Goal: Task Accomplishment & Management: Manage account settings

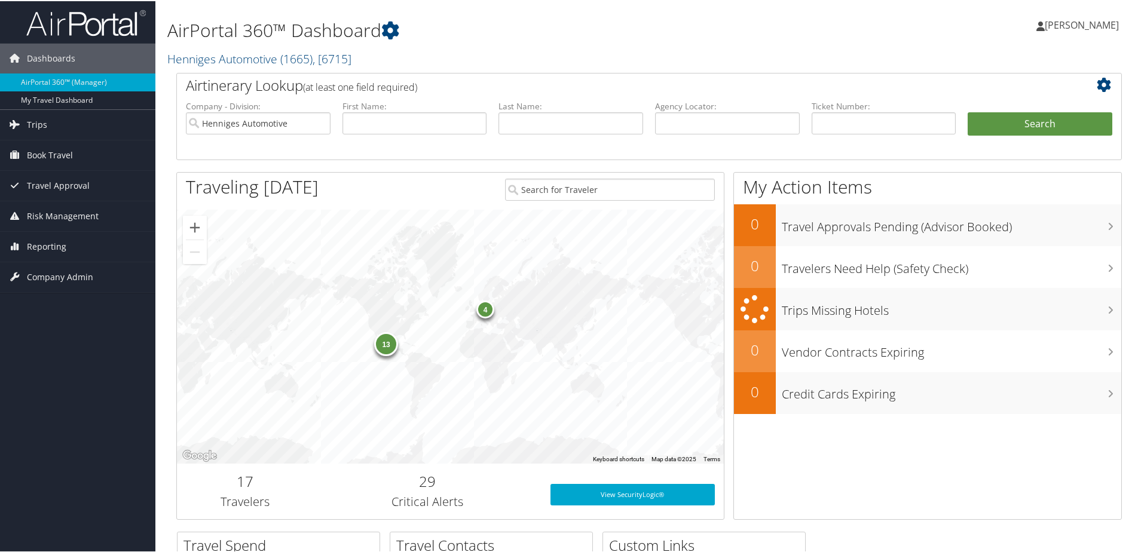
click at [485, 308] on div "4" at bounding box center [485, 308] width 18 height 18
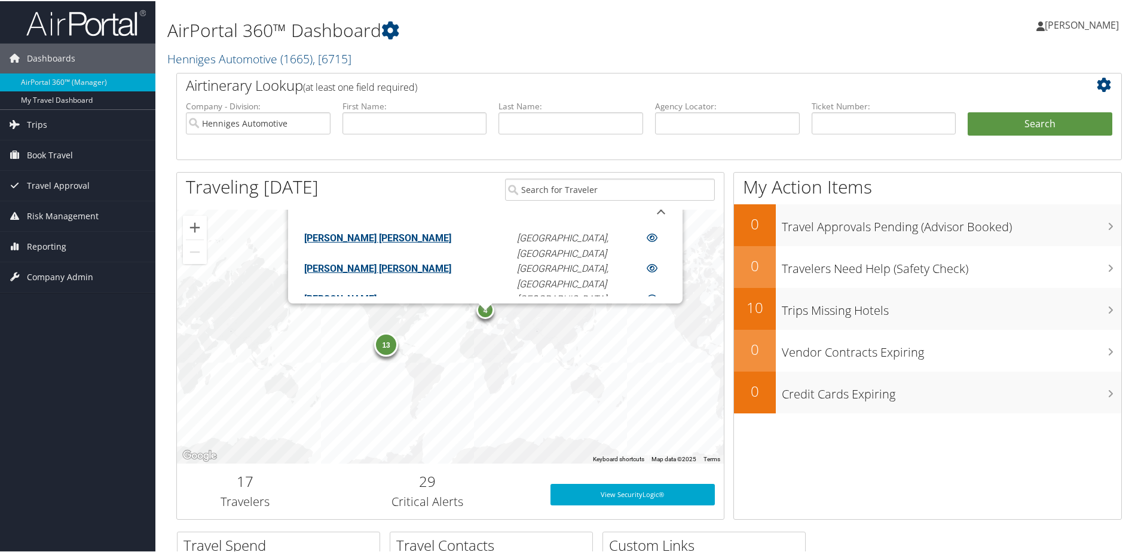
click at [412, 237] on link "FERNANDO LUIZ MARIN PANTALEAO" at bounding box center [377, 236] width 147 height 11
click at [386, 273] on link "FERNANDO LUIZ MARIN PANTALEAO" at bounding box center [377, 267] width 147 height 11
click at [389, 353] on div "13" at bounding box center [386, 344] width 24 height 24
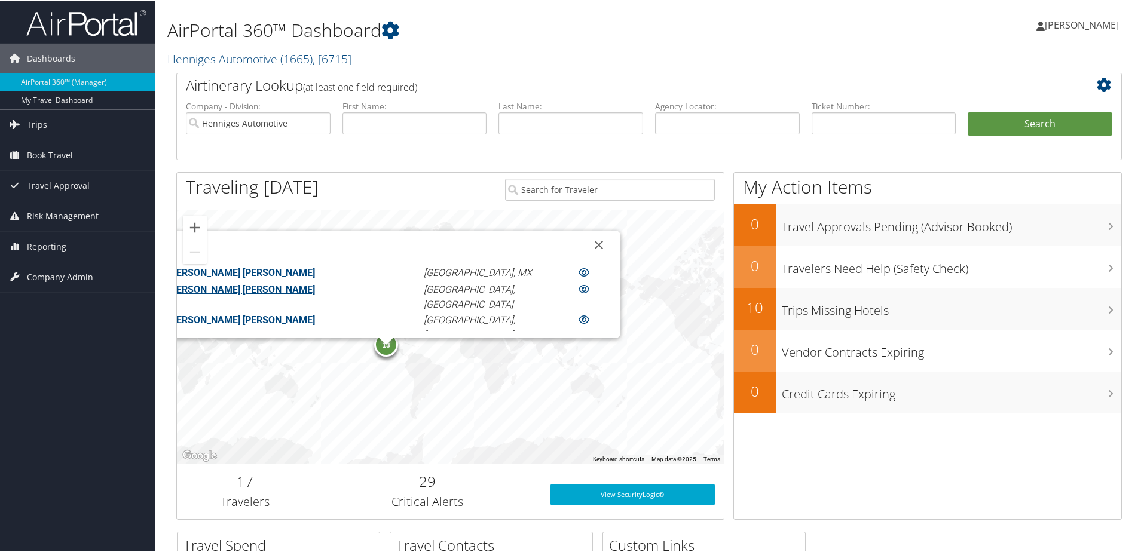
click at [315, 270] on link "BRYANT EDWARD DICKERSON" at bounding box center [241, 271] width 147 height 11
click at [315, 313] on link "[PERSON_NAME] [PERSON_NAME]" at bounding box center [241, 318] width 147 height 11
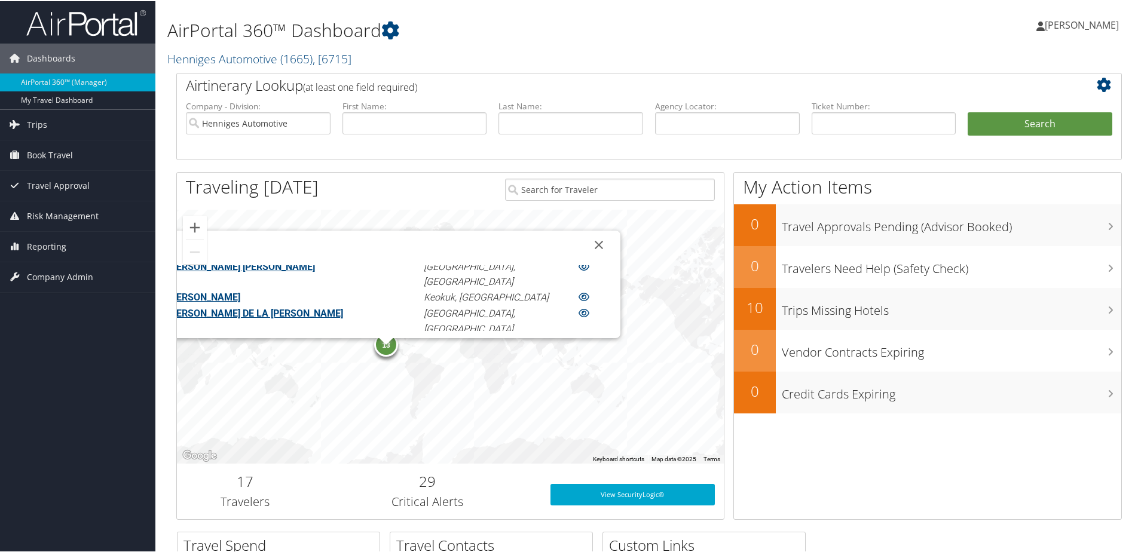
scroll to position [116, 0]
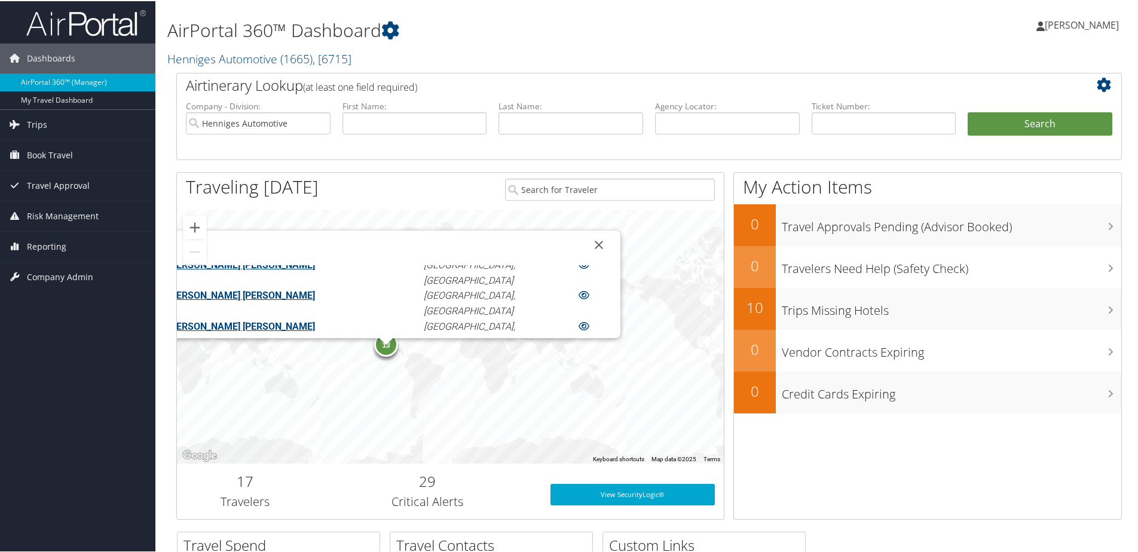
click at [240, 397] on link "LARRY DEAN NISSEN" at bounding box center [204, 402] width 72 height 11
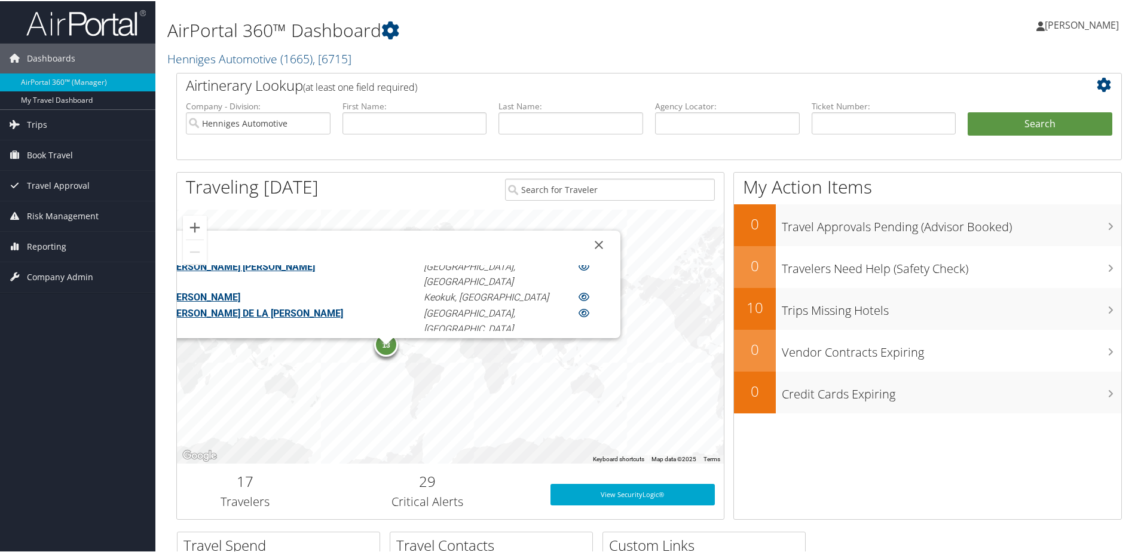
click at [315, 368] on link "RICHARD ALLEN JR SCALZI" at bounding box center [241, 373] width 147 height 11
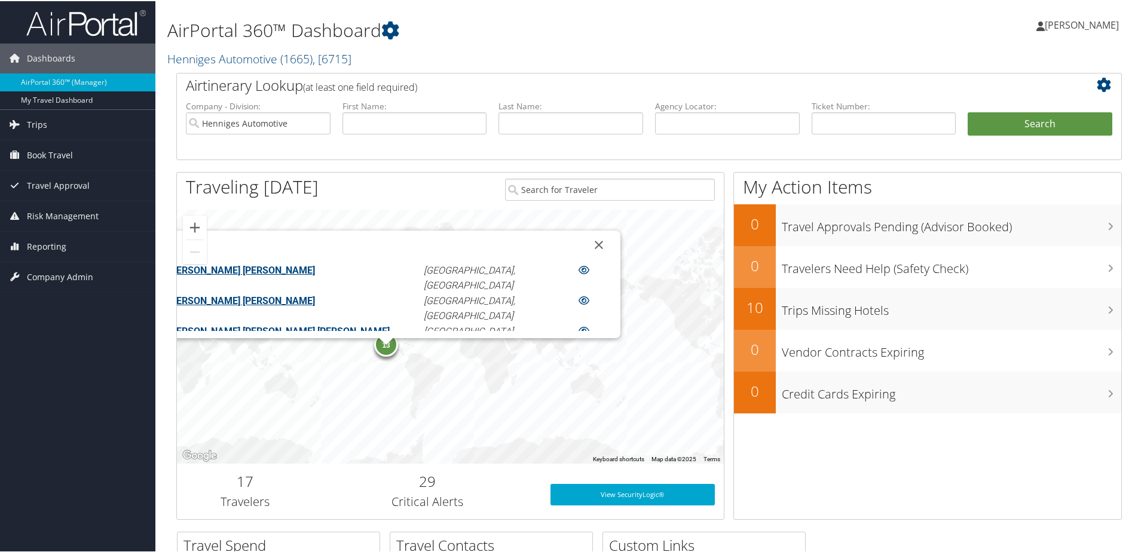
scroll to position [0, 0]
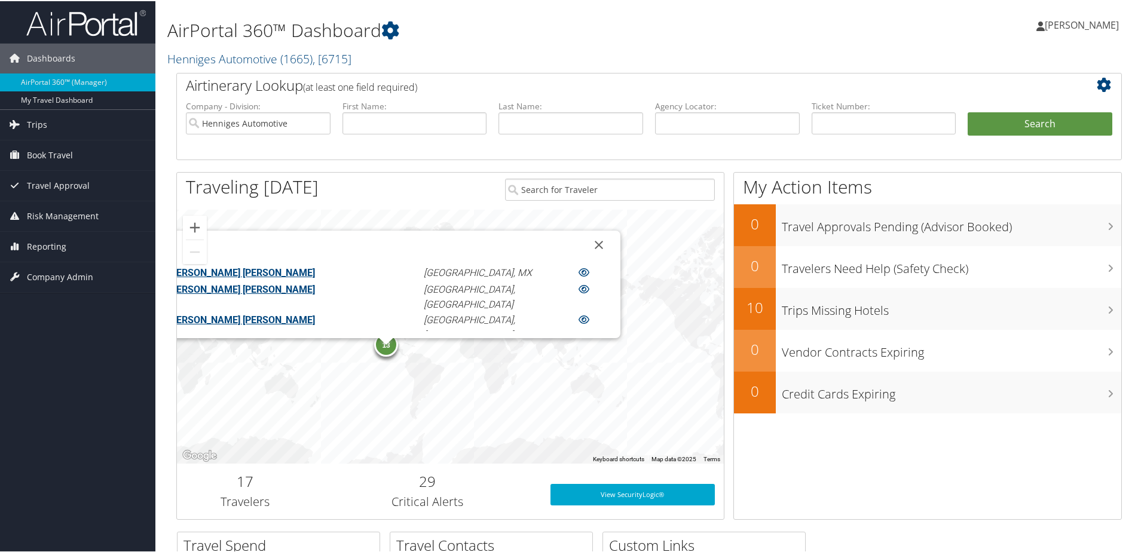
click at [315, 313] on link "[PERSON_NAME] [PERSON_NAME]" at bounding box center [241, 318] width 147 height 11
click at [1063, 22] on span "[PERSON_NAME]" at bounding box center [1082, 23] width 74 height 13
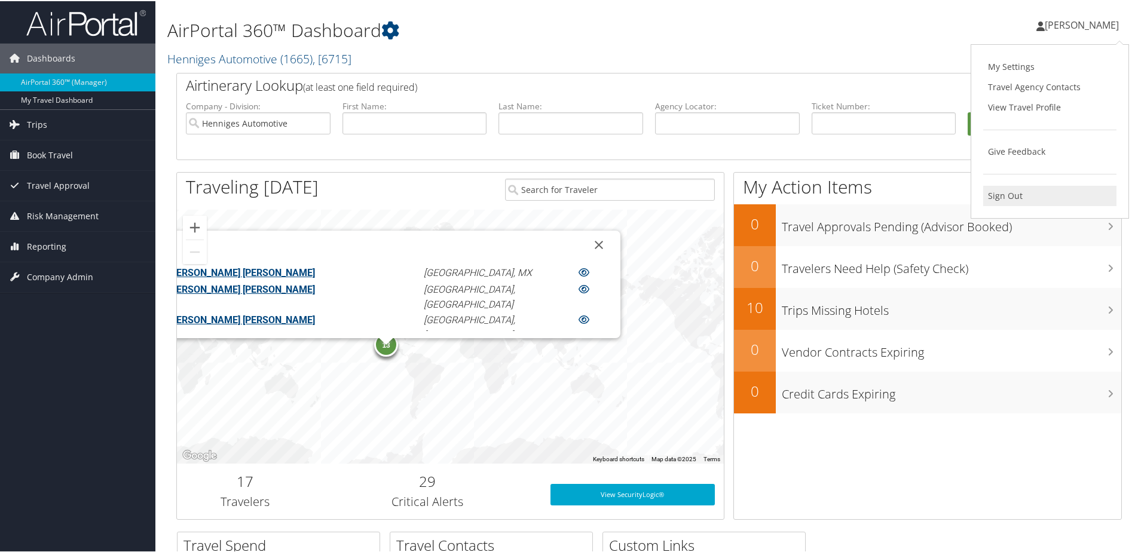
click at [991, 195] on link "Sign Out" at bounding box center [1049, 195] width 133 height 20
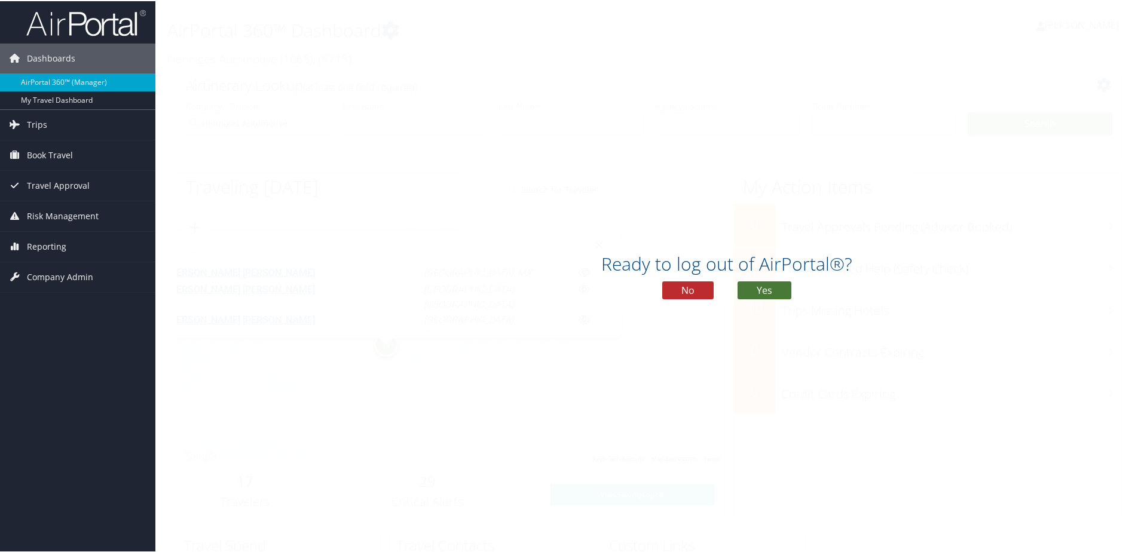
click at [751, 289] on button "Yes" at bounding box center [765, 289] width 54 height 18
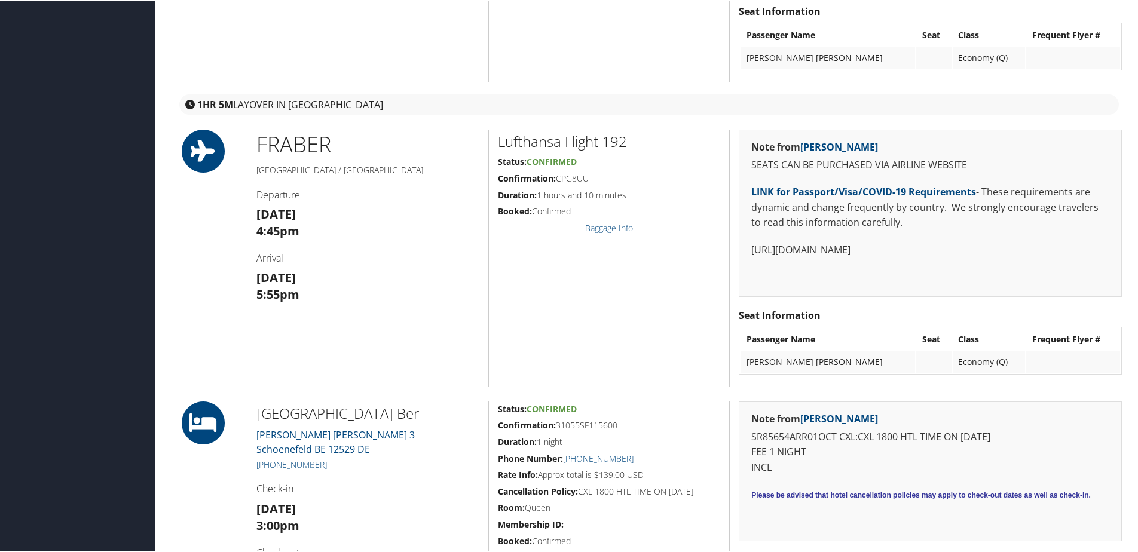
scroll to position [598, 0]
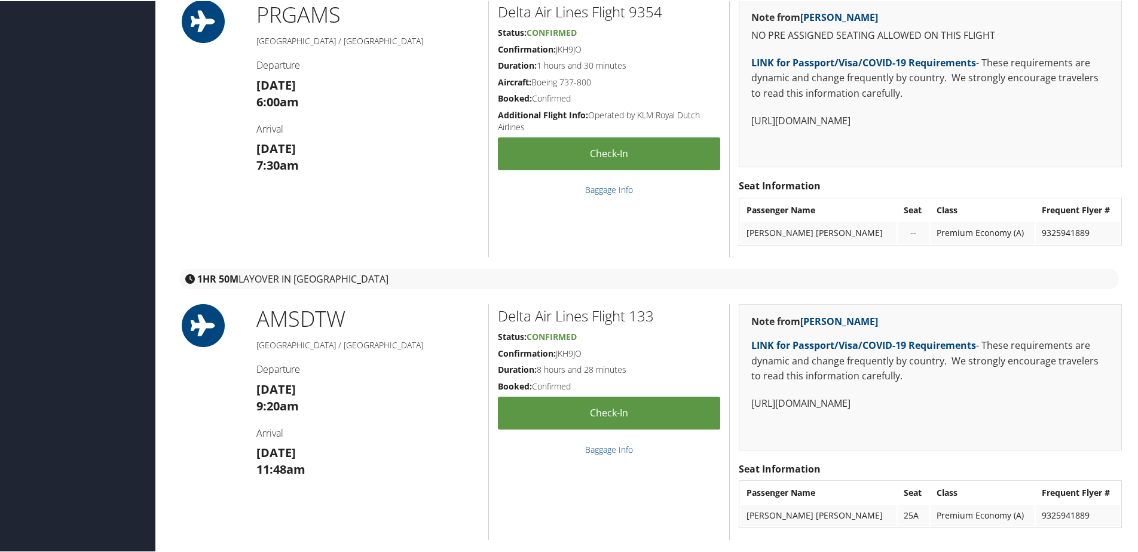
scroll to position [1733, 0]
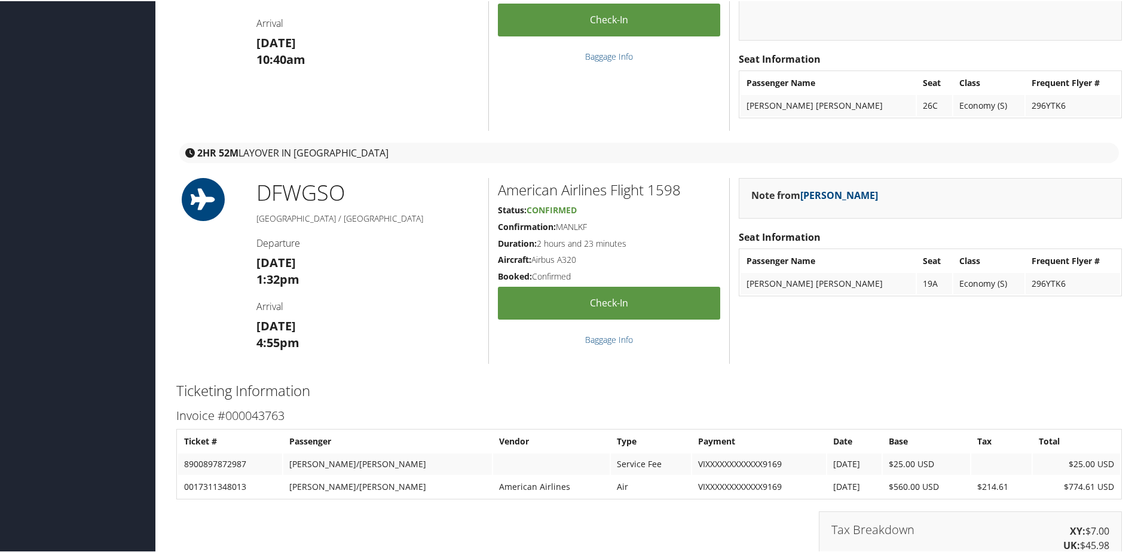
scroll to position [1674, 0]
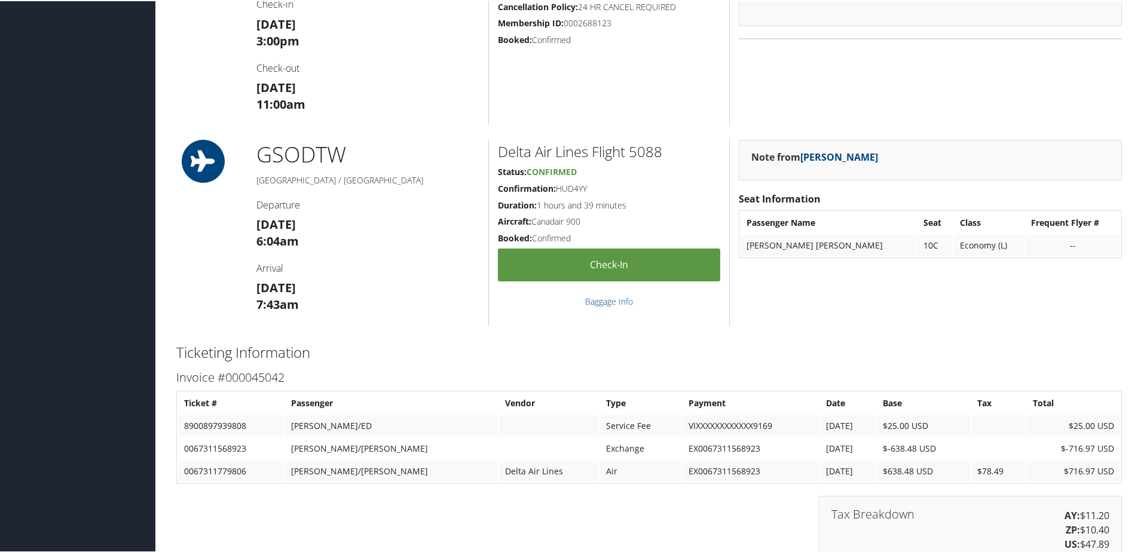
scroll to position [956, 0]
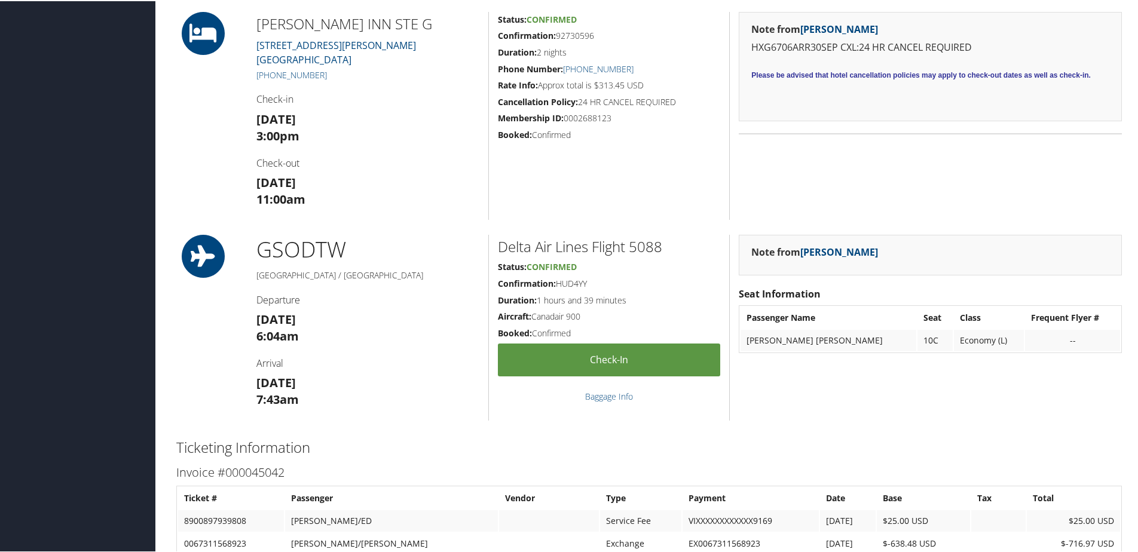
scroll to position [837, 0]
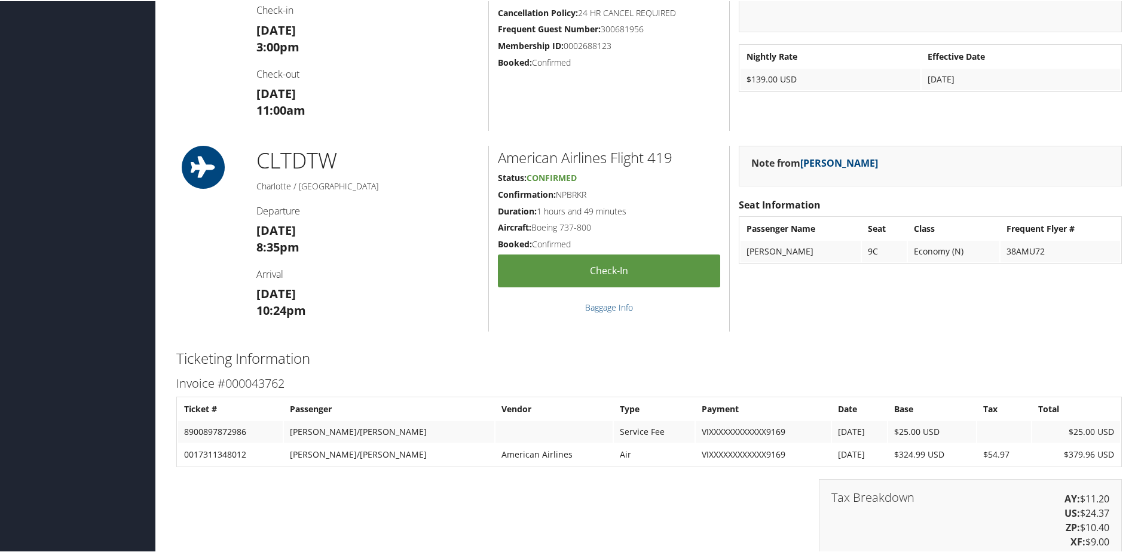
scroll to position [897, 0]
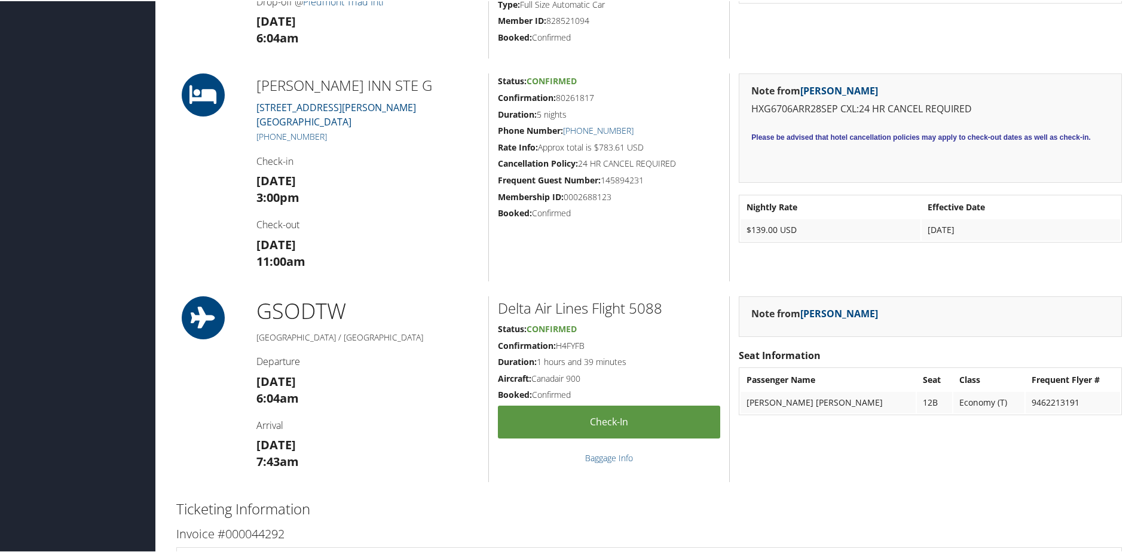
scroll to position [837, 0]
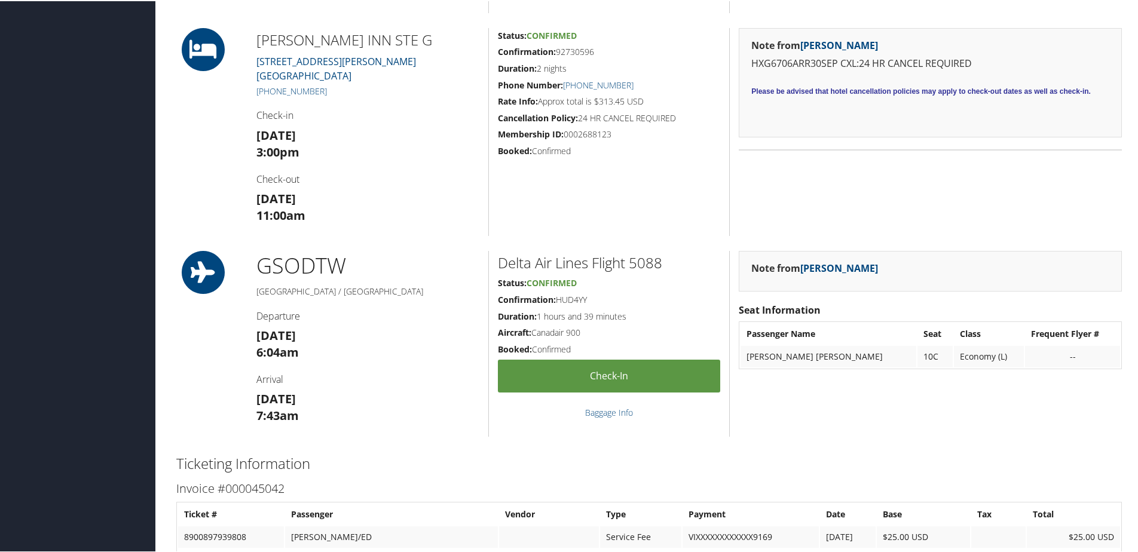
scroll to position [837, 0]
